Goal: Find contact information: Find contact information

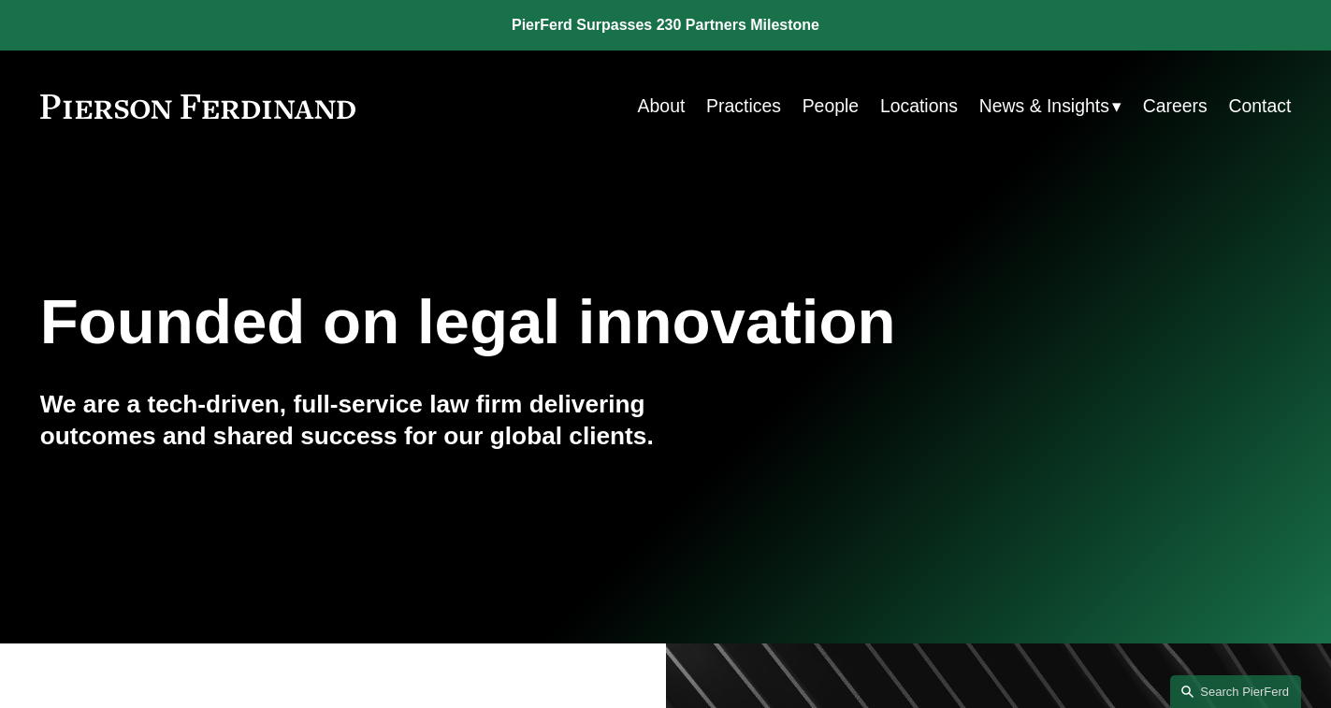
click at [815, 103] on link "People" at bounding box center [830, 106] width 56 height 36
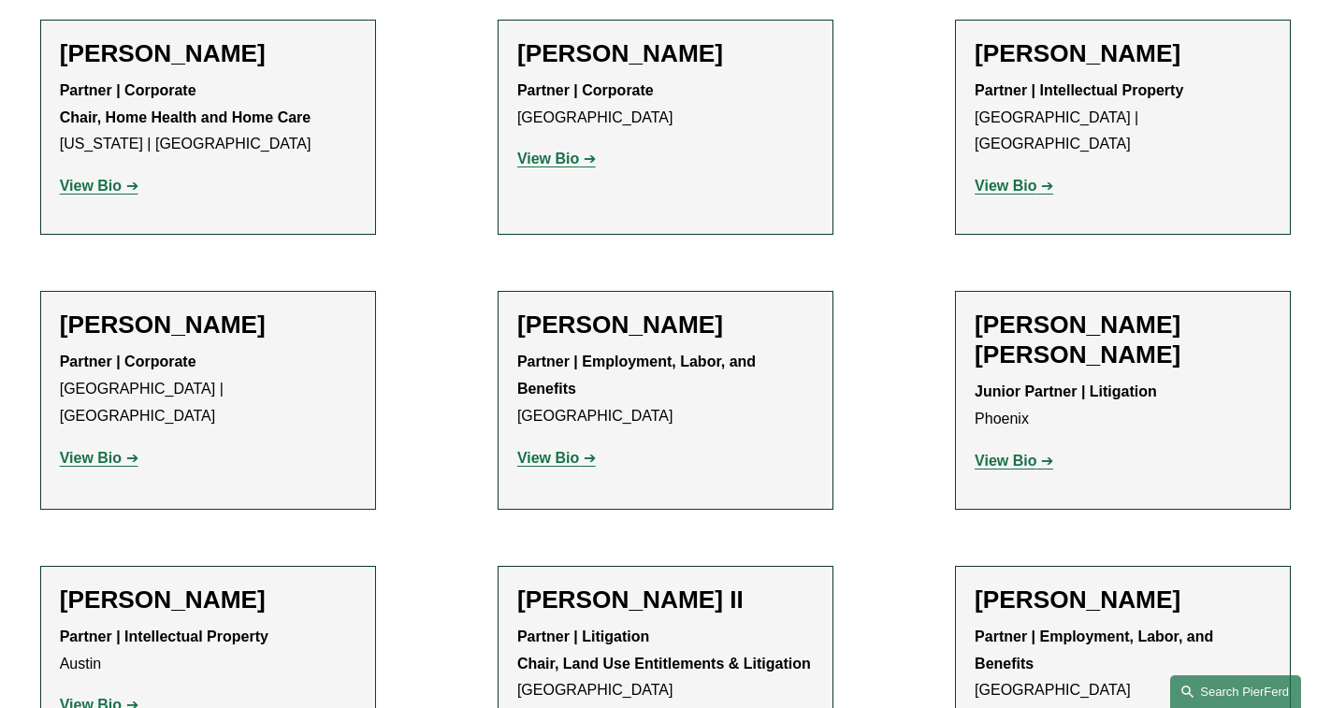
click at [1185, 686] on link "Search this site" at bounding box center [1235, 691] width 131 height 33
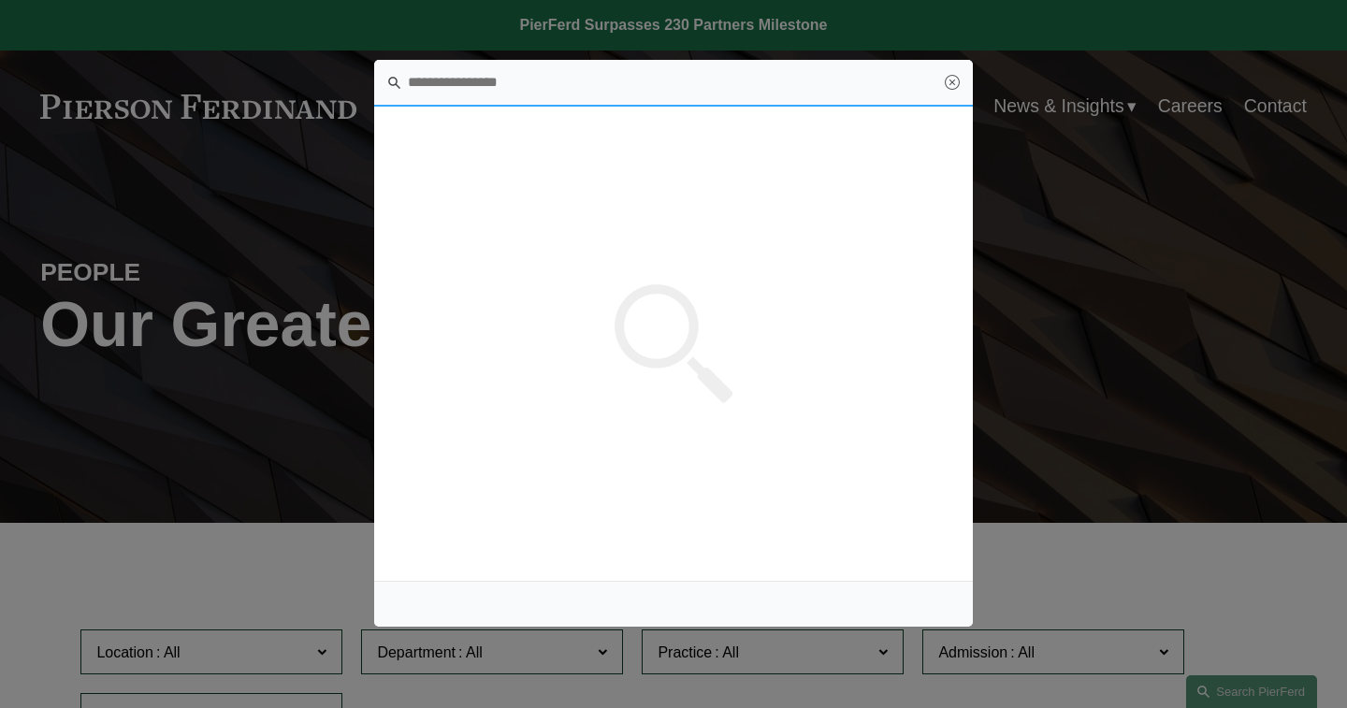
click at [508, 87] on input "Search this site" at bounding box center [673, 83] width 599 height 47
paste input "**********"
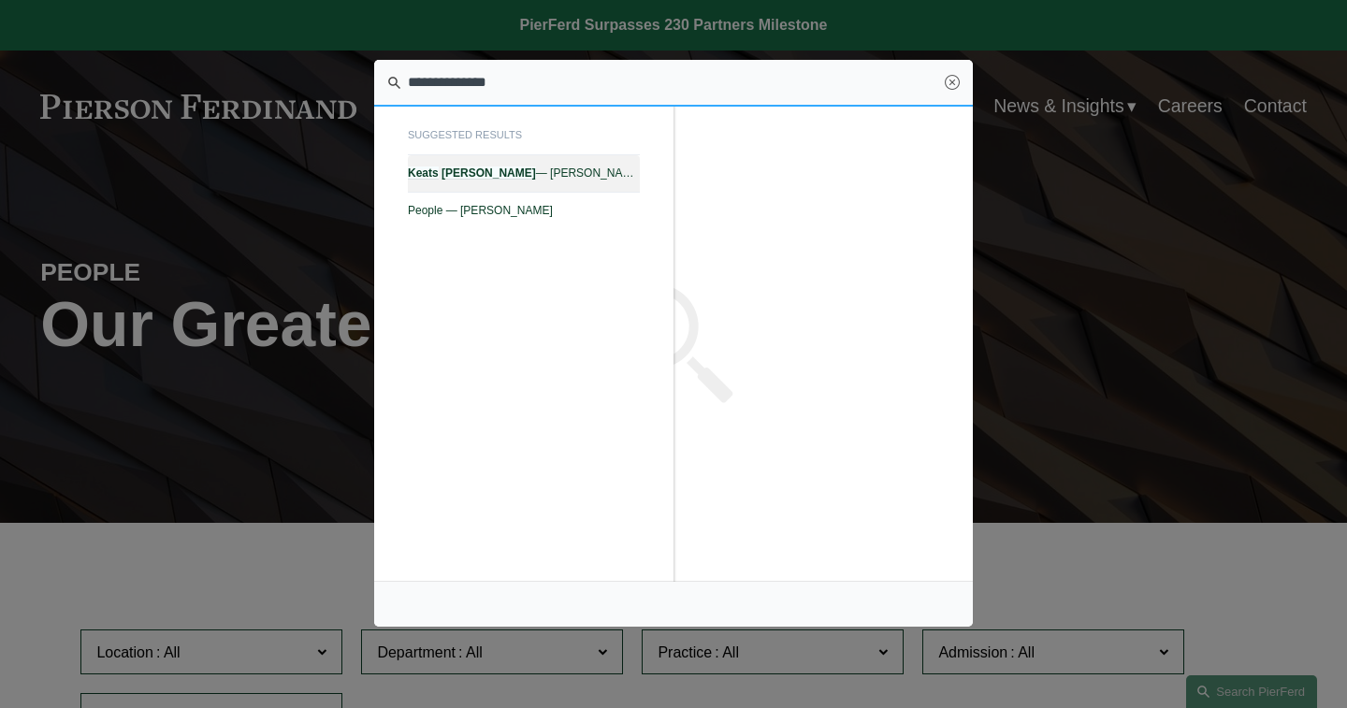
click at [529, 176] on span "Keats Quinalty — Pierson Ferdinand LLP" at bounding box center [524, 172] width 232 height 13
type input "**********"
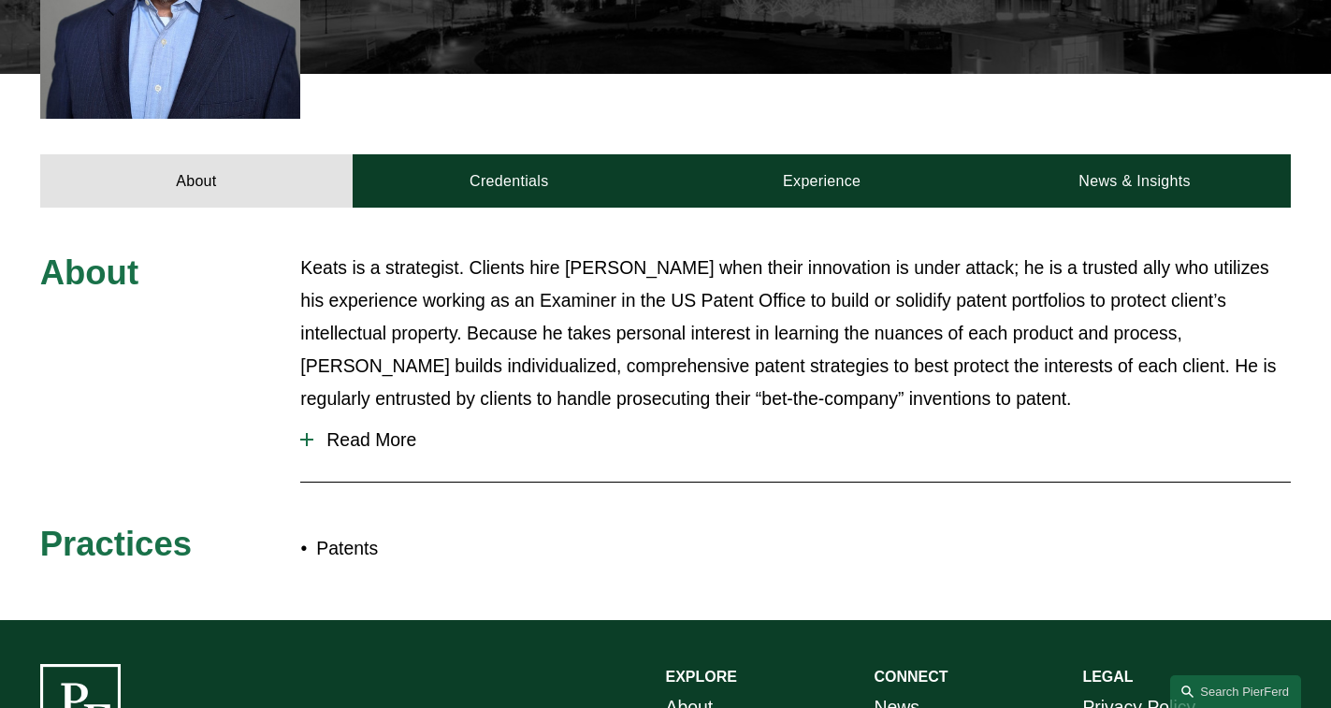
scroll to position [748, 0]
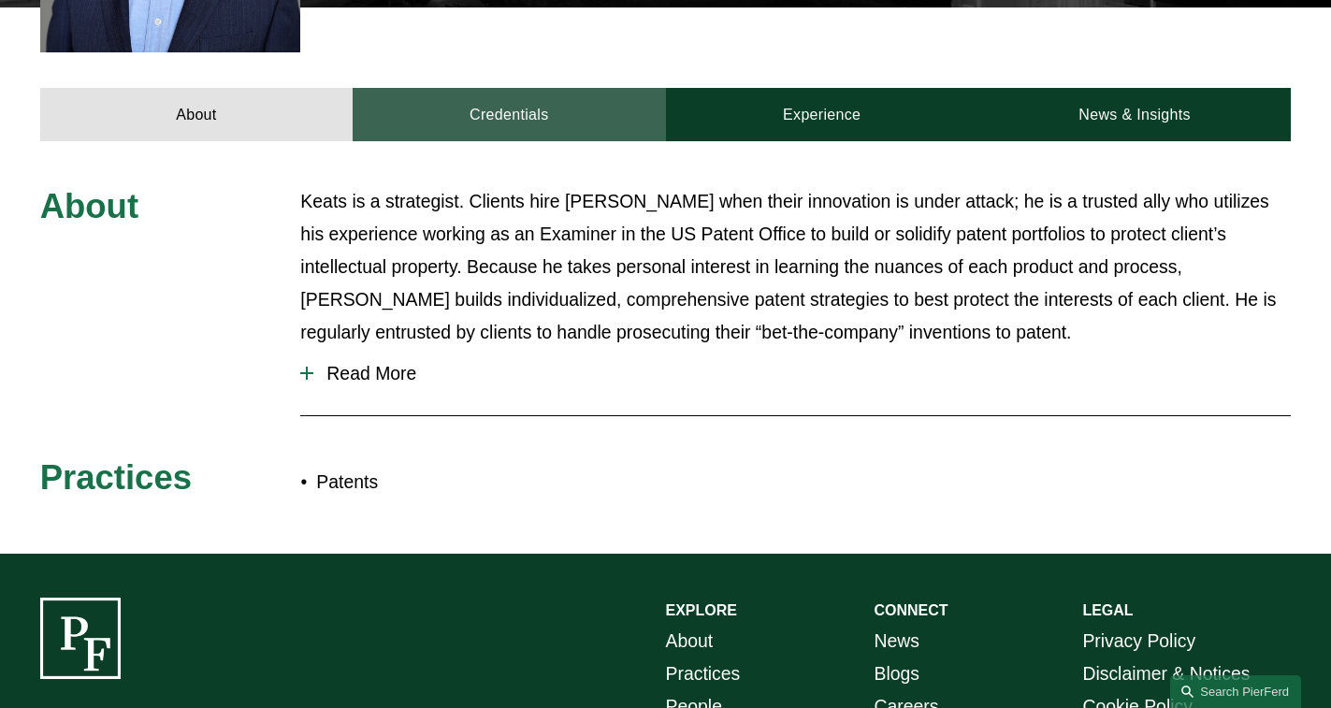
click at [500, 88] on link "Credentials" at bounding box center [509, 115] width 312 height 54
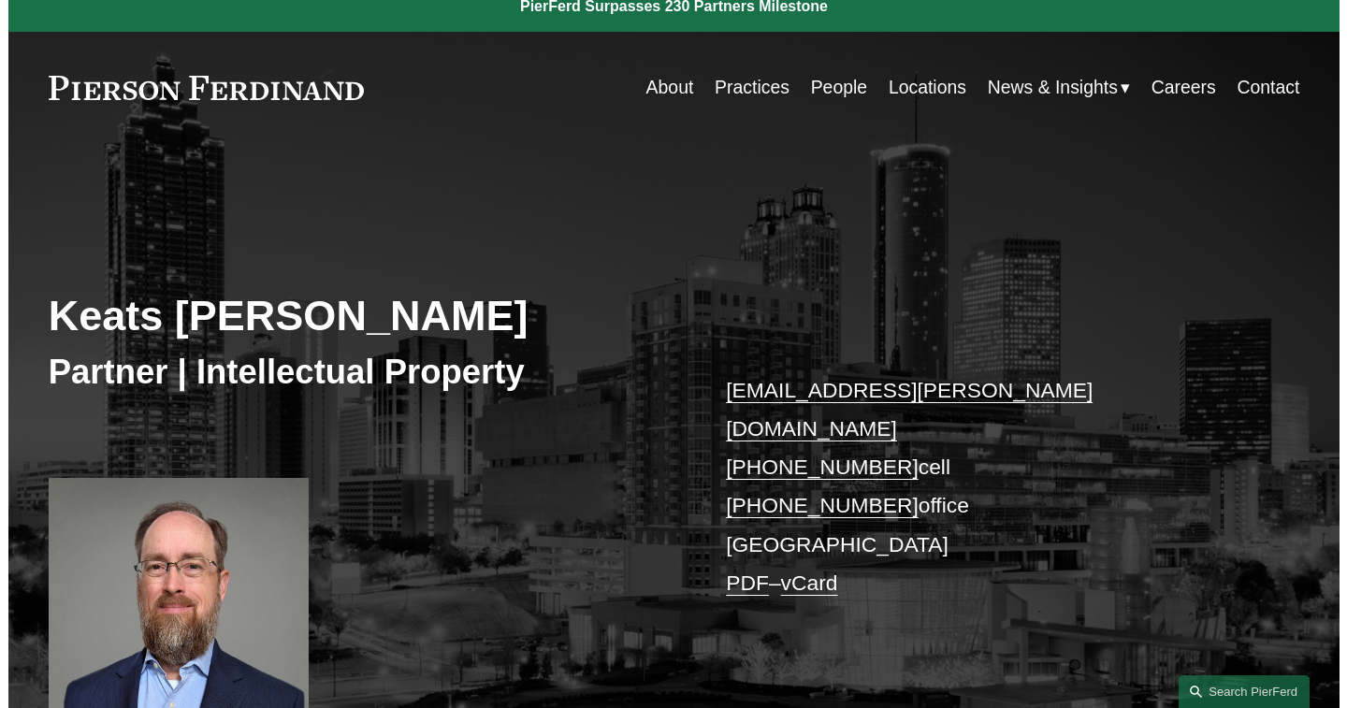
scroll to position [0, 0]
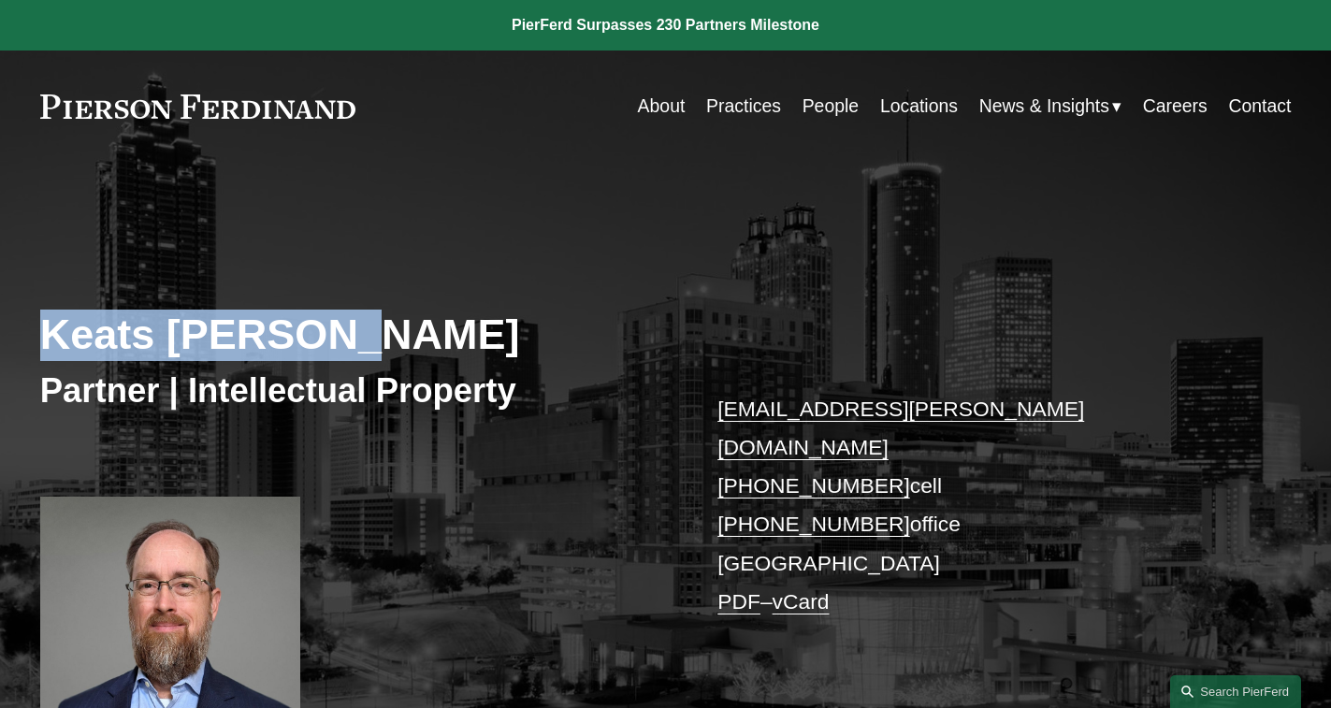
drag, startPoint x: 46, startPoint y: 339, endPoint x: 336, endPoint y: 342, distance: 289.9
click at [336, 342] on h2 "Keats [PERSON_NAME]" at bounding box center [353, 335] width 626 height 51
copy h2 "Keats [PERSON_NAME]"
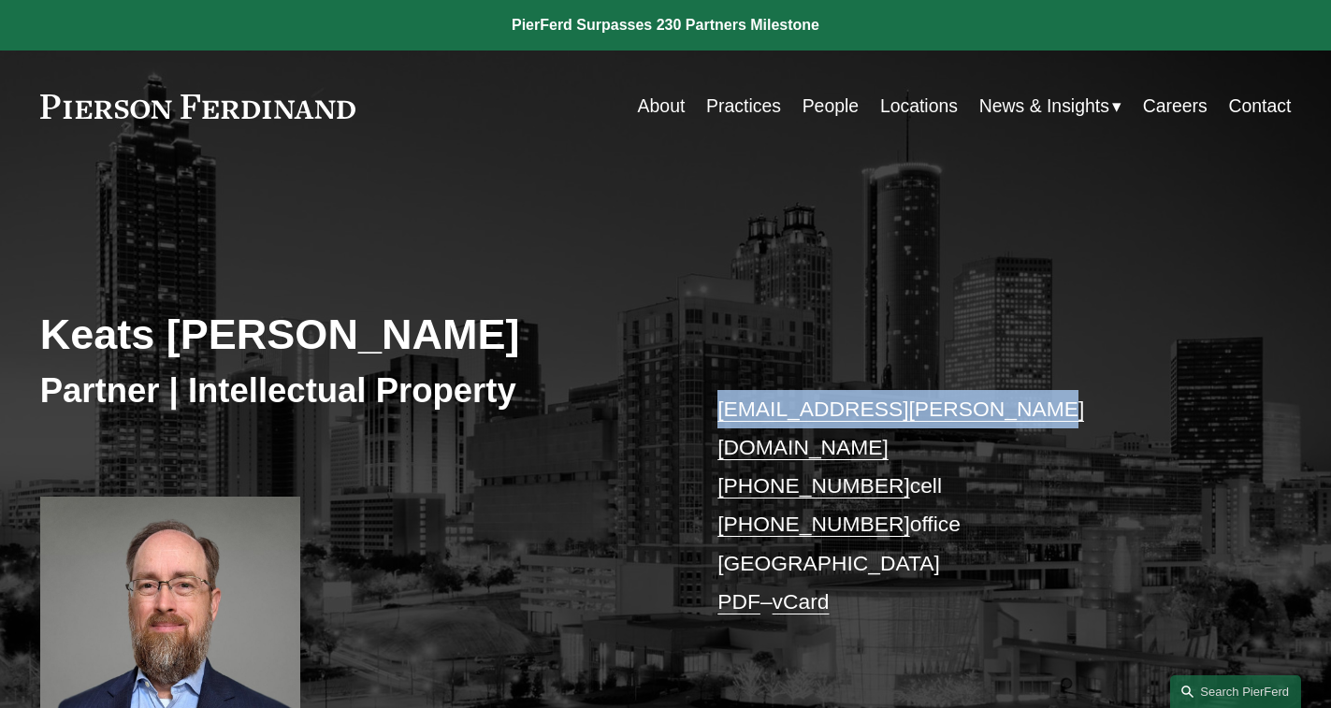
drag, startPoint x: 713, startPoint y: 409, endPoint x: 1003, endPoint y: 418, distance: 290.1
click at [1003, 418] on div "Keats Quinalty Partner | Intellectual Property keats.quinalty@pierferd.com +1.4…" at bounding box center [665, 479] width 1331 height 554
copy link "keats.quinalty@pierferd.com"
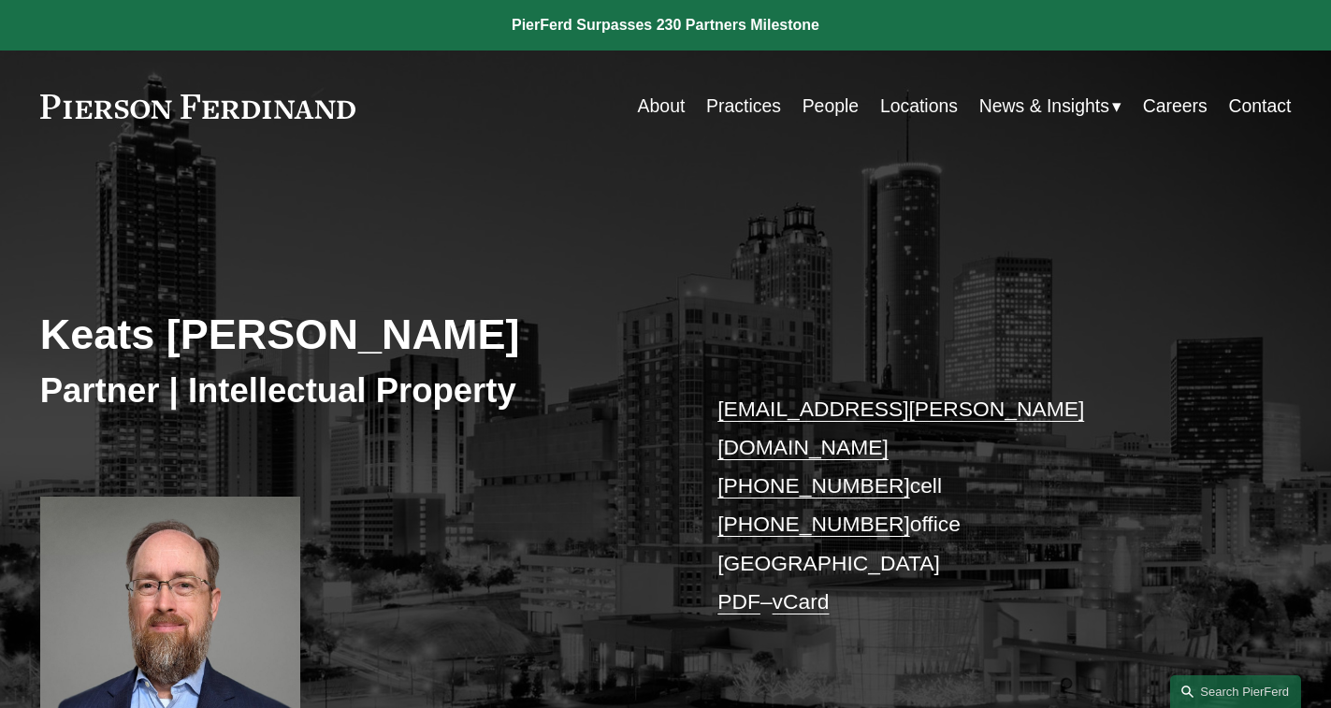
drag, startPoint x: 1185, startPoint y: 686, endPoint x: 1147, endPoint y: 669, distance: 41.4
click at [1185, 687] on link "Search this site" at bounding box center [1235, 691] width 131 height 33
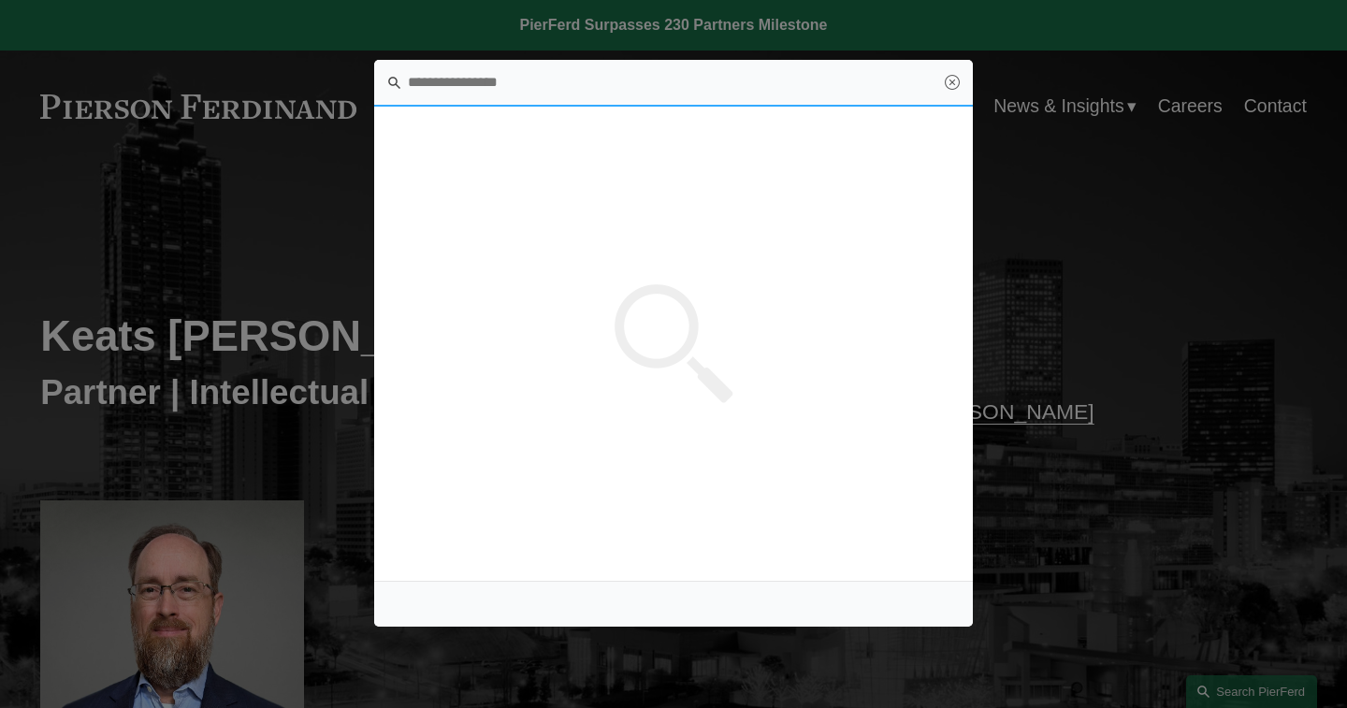
click at [480, 88] on input "Search this site" at bounding box center [673, 83] width 599 height 47
paste input "**********"
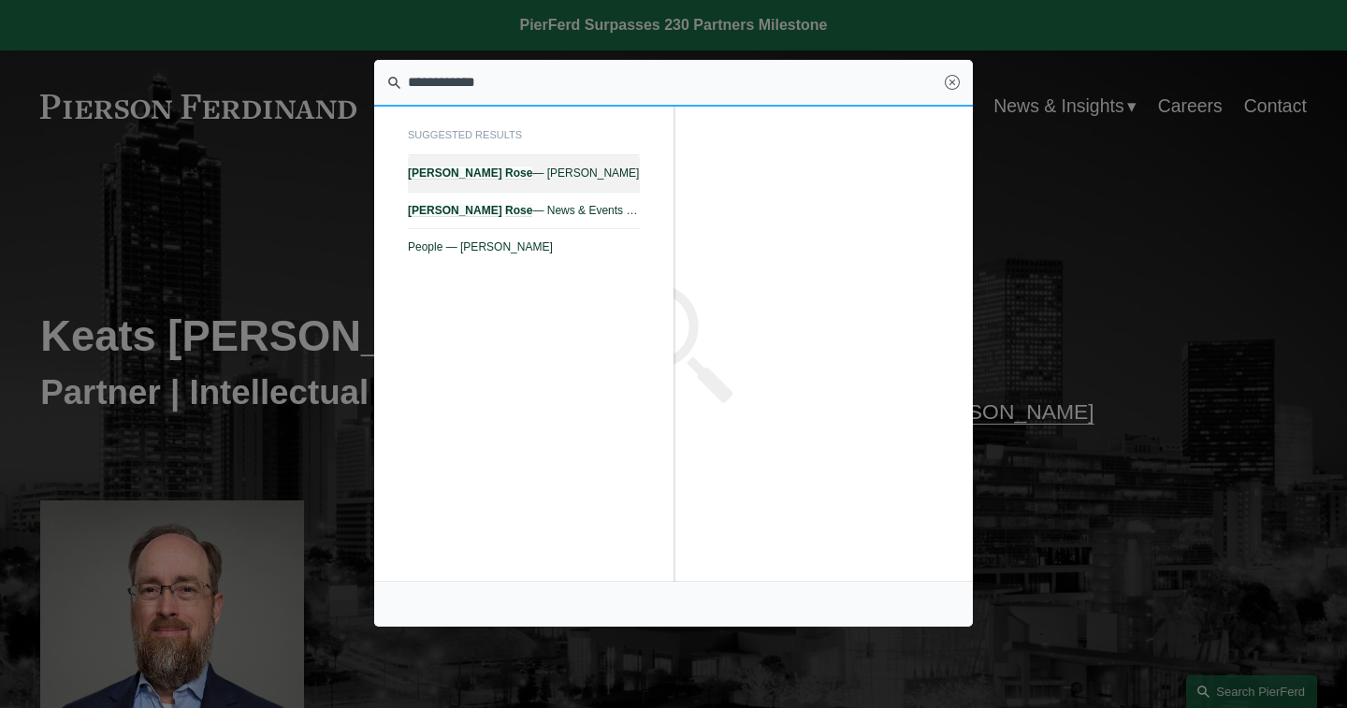
click at [505, 175] on em "Rose" at bounding box center [518, 172] width 27 height 13
type input "**********"
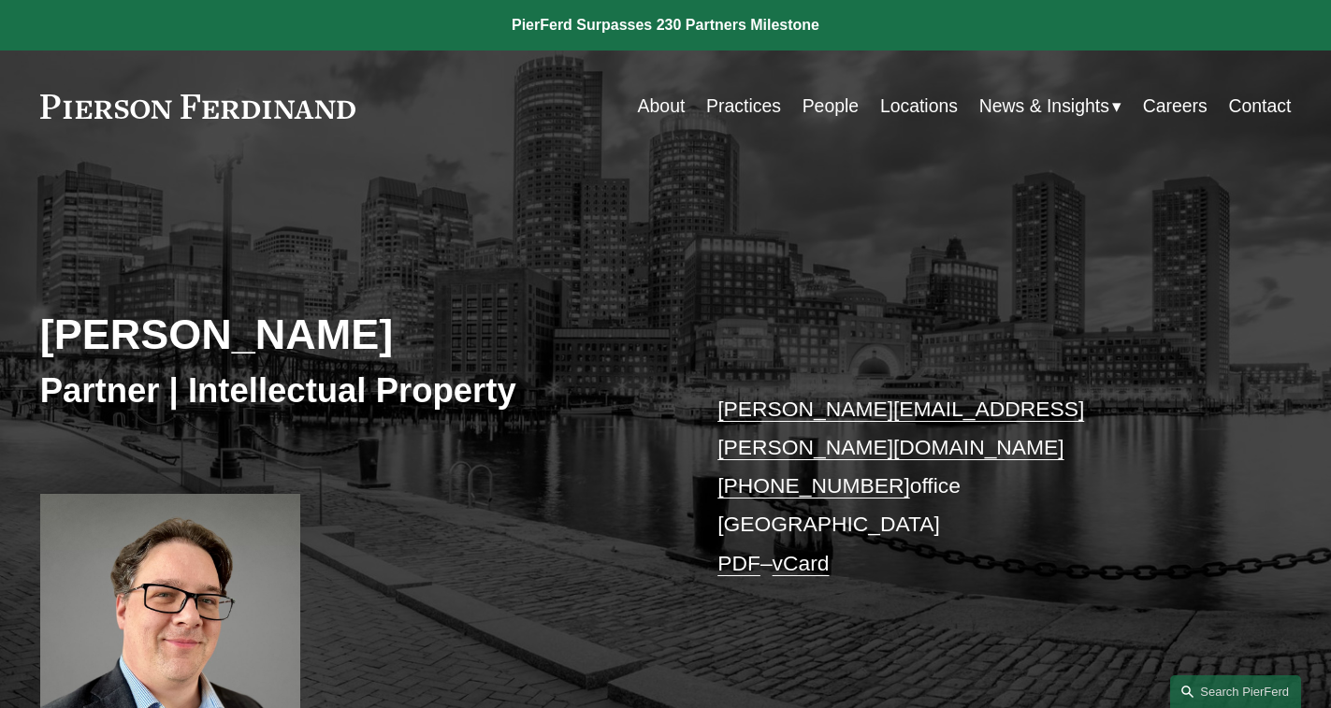
click at [820, 106] on link "People" at bounding box center [830, 106] width 56 height 36
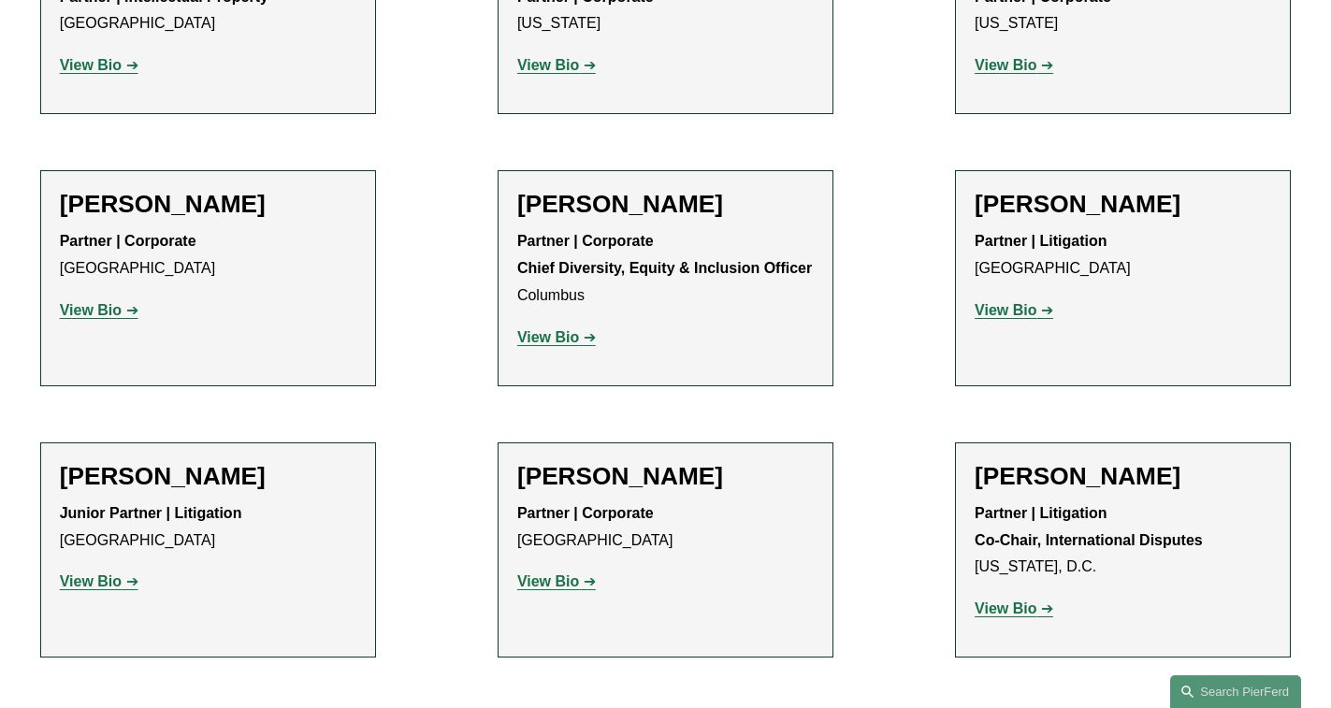
scroll to position [2814, 0]
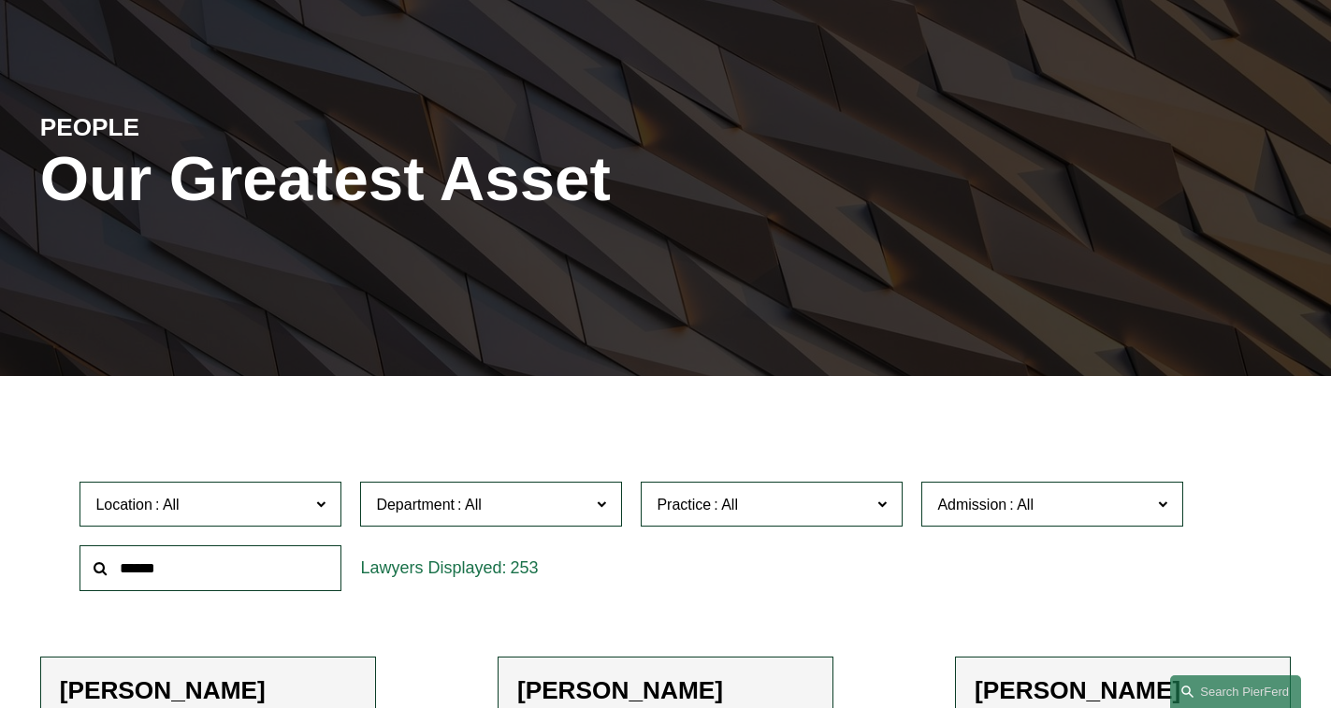
scroll to position [187, 0]
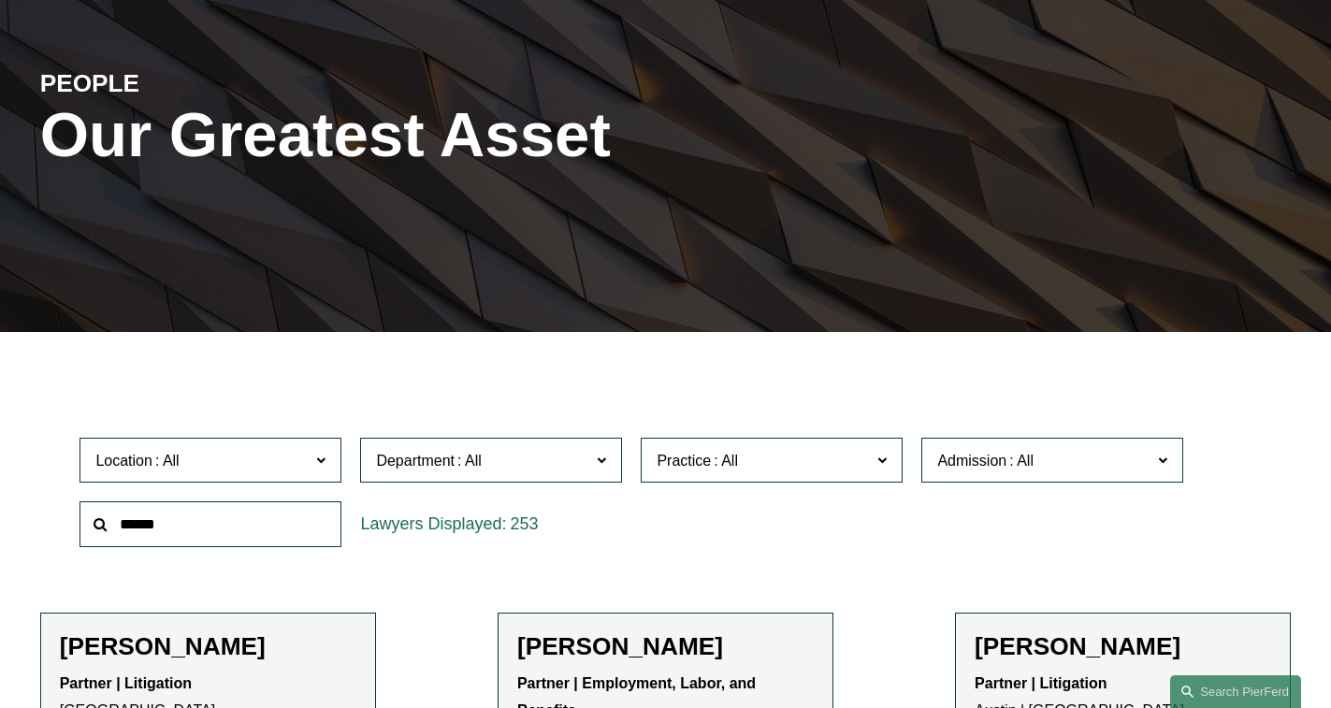
click at [812, 467] on span "Practice" at bounding box center [764, 460] width 214 height 25
click at [0, 0] on link "Patents" at bounding box center [0, 0] width 0 height 0
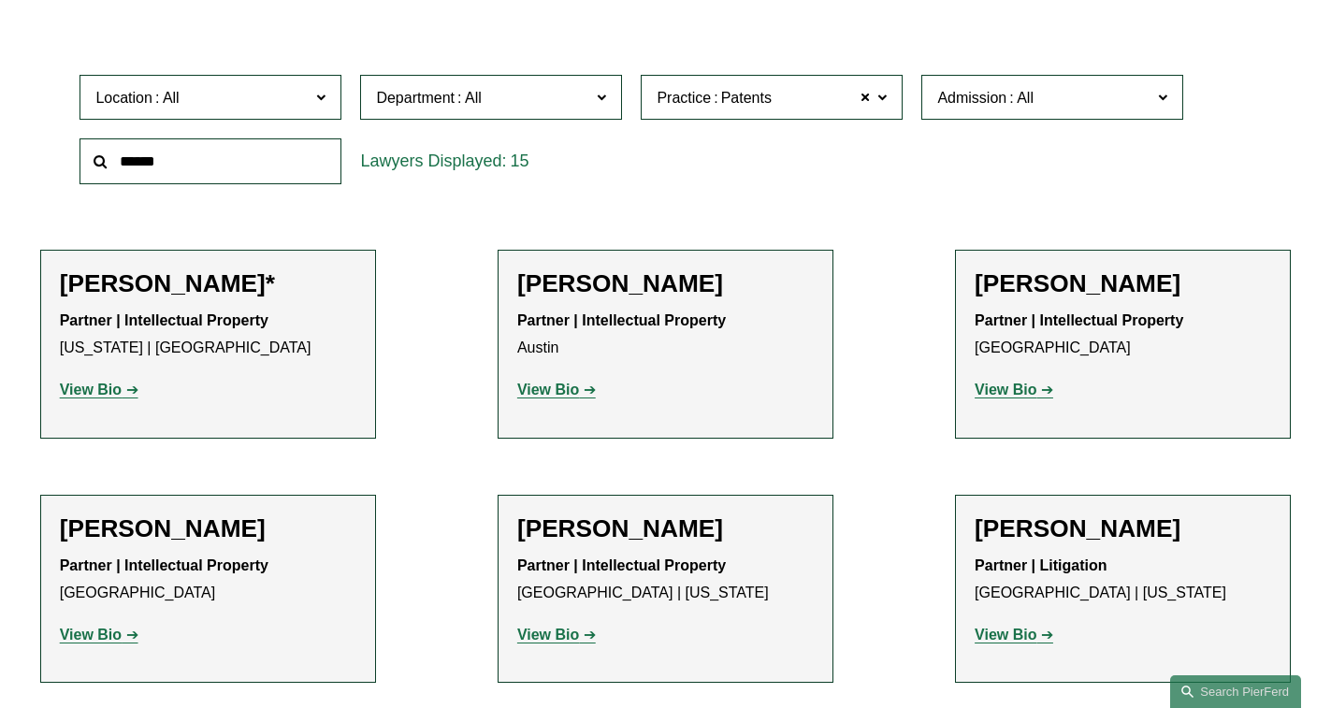
scroll to position [517, 0]
